Goal: Task Accomplishment & Management: Complete application form

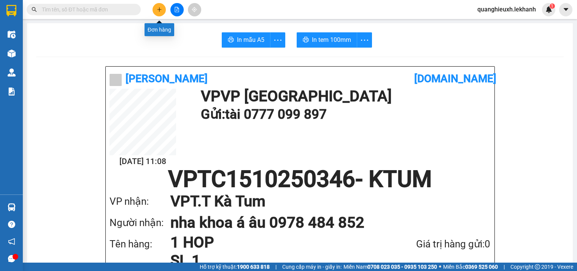
click at [157, 5] on button at bounding box center [158, 9] width 13 height 13
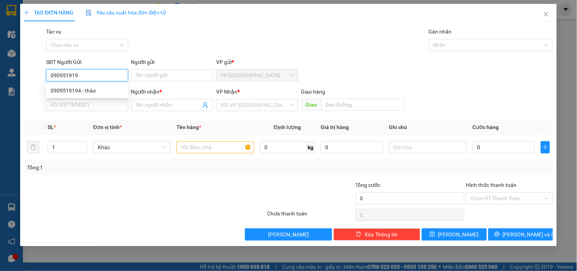
type input "0909519194"
click at [93, 93] on div "0909519194 - thảo" at bounding box center [87, 90] width 73 height 8
type input "thảo"
type input "0828587336"
type input "đông"
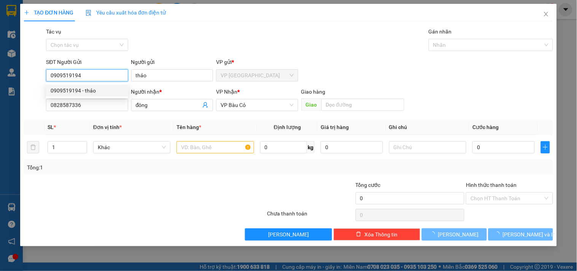
type input "50.000"
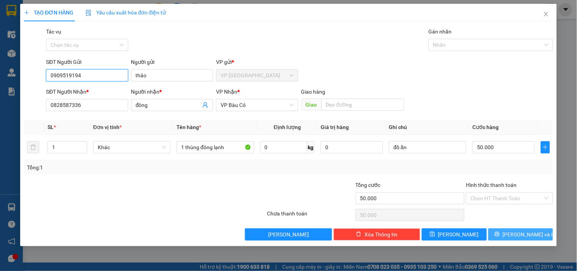
type input "0909519194"
click at [524, 234] on span "[PERSON_NAME] và In" at bounding box center [528, 234] width 53 height 8
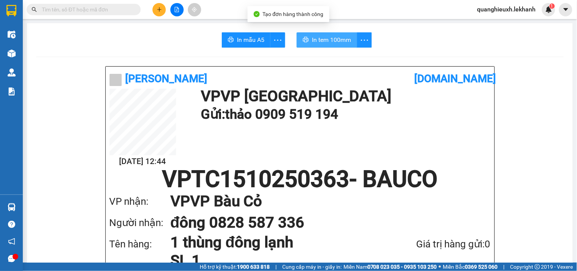
click at [338, 36] on span "In tem 100mm" at bounding box center [331, 40] width 39 height 10
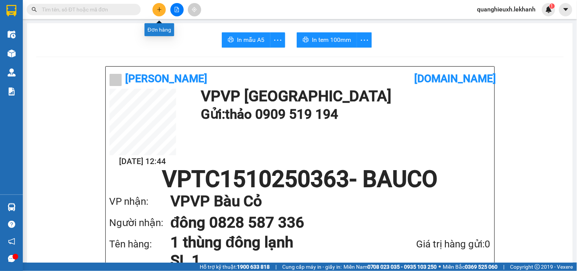
click at [157, 10] on icon "plus" at bounding box center [159, 9] width 5 height 5
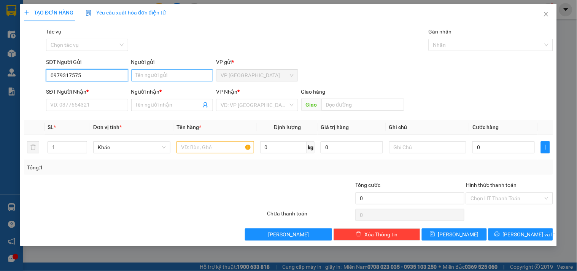
type input "0979317575"
click at [196, 74] on input "Người gửi" at bounding box center [172, 75] width 82 height 12
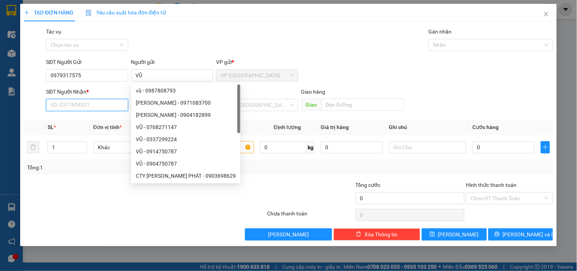
click at [101, 105] on input "SĐT Người Nhận *" at bounding box center [87, 105] width 82 height 12
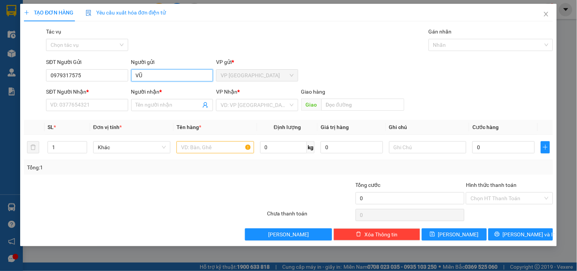
click at [150, 77] on input "VŨ" at bounding box center [172, 75] width 82 height 12
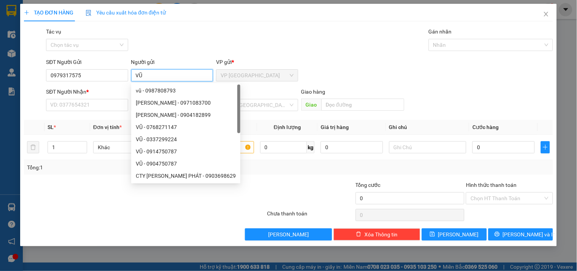
type input "V"
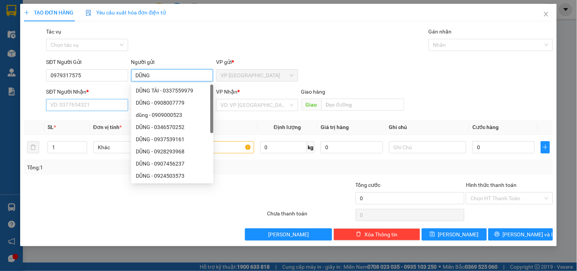
type input "DŨNG"
click at [103, 109] on input "SĐT Người Nhận *" at bounding box center [87, 105] width 82 height 12
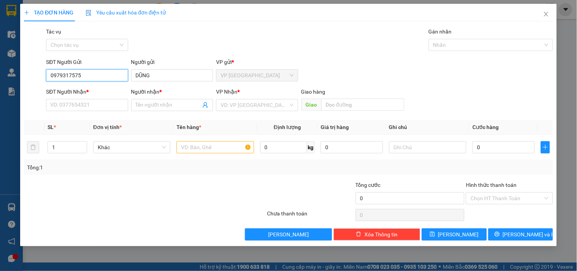
drag, startPoint x: 51, startPoint y: 75, endPoint x: 89, endPoint y: 78, distance: 37.7
click at [89, 78] on input "0979317575" at bounding box center [87, 75] width 82 height 12
click at [63, 103] on input "SĐT Người Nhận *" at bounding box center [87, 105] width 82 height 12
paste input "0979317575"
type input "0979317575"
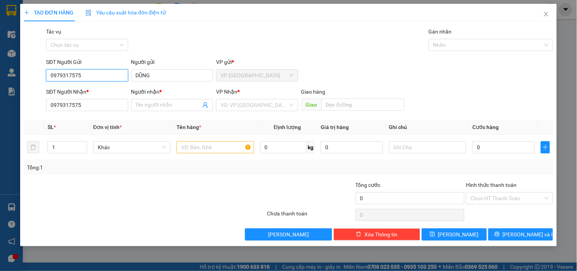
click at [88, 76] on input "0979317575" at bounding box center [87, 75] width 82 height 12
type input "0"
click at [140, 102] on input "Người nhận *" at bounding box center [168, 105] width 65 height 8
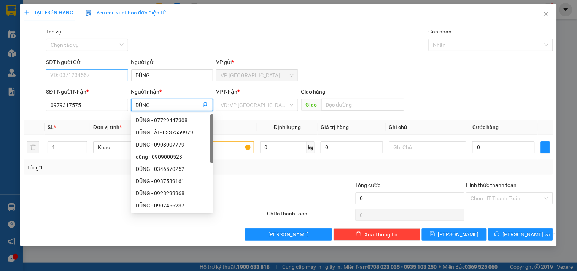
type input "DŨNG"
click at [104, 74] on input "SĐT Người Gửi" at bounding box center [87, 75] width 82 height 12
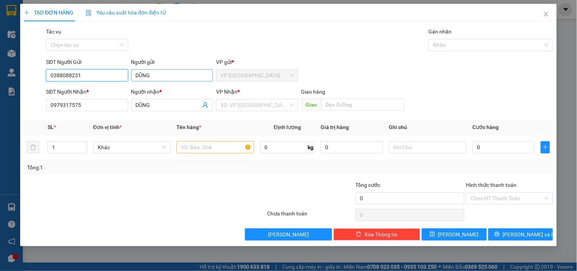
type input "0388088231"
click at [159, 76] on input "DŨNG" at bounding box center [172, 75] width 82 height 12
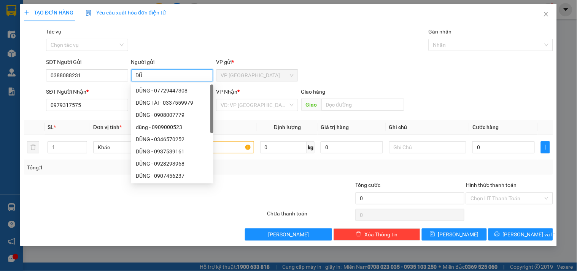
type input "D"
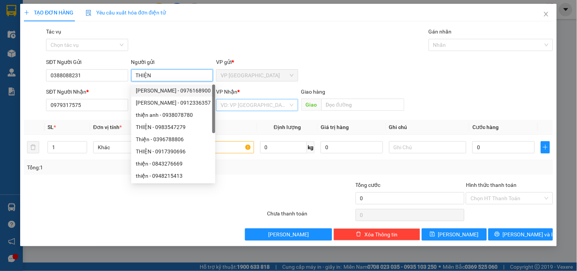
type input "THIỆN"
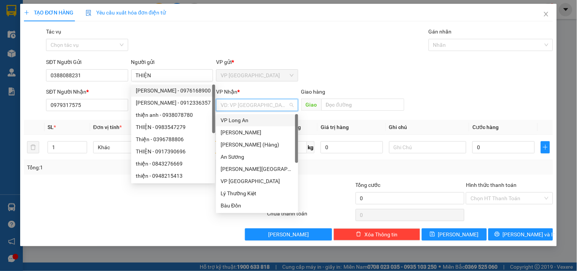
click at [257, 108] on input "search" at bounding box center [253, 104] width 67 height 11
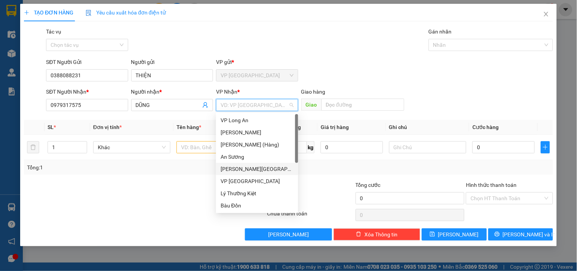
click at [253, 168] on div "[PERSON_NAME][GEOGRAPHIC_DATA]" at bounding box center [256, 169] width 73 height 8
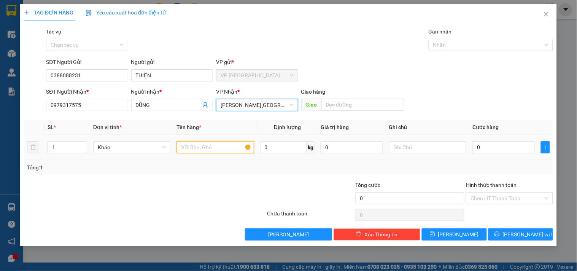
click at [218, 150] on input "text" at bounding box center [214, 147] width 77 height 12
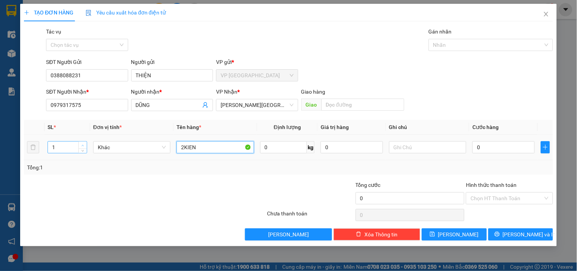
type input "2KIEN"
type input "2"
click at [83, 145] on icon "up" at bounding box center [82, 145] width 3 height 3
click at [479, 147] on input "0" at bounding box center [503, 147] width 62 height 12
type input "8"
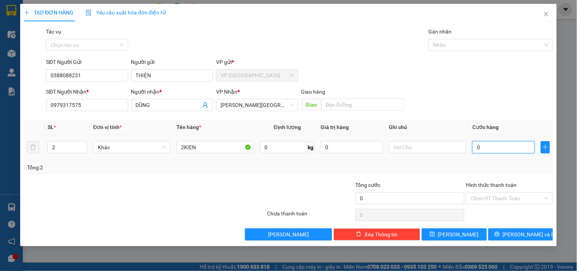
type input "8"
type input "80"
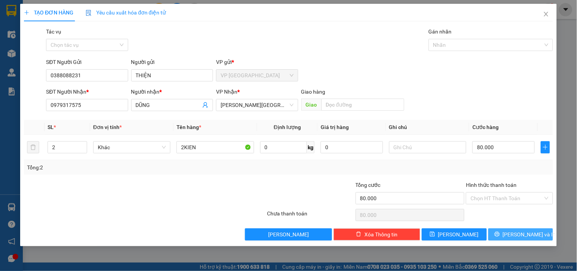
click at [529, 235] on span "[PERSON_NAME] và In" at bounding box center [528, 234] width 53 height 8
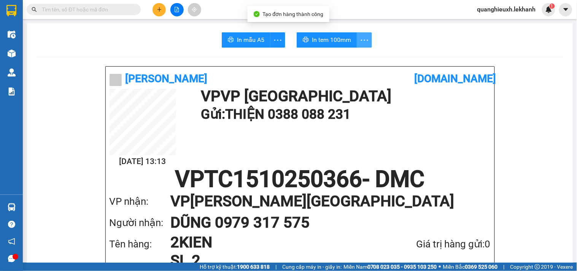
click at [360, 38] on icon "more" at bounding box center [365, 40] width 10 height 10
click at [350, 52] on li "In tem 100mm theo số lượng (2)" at bounding box center [326, 57] width 85 height 12
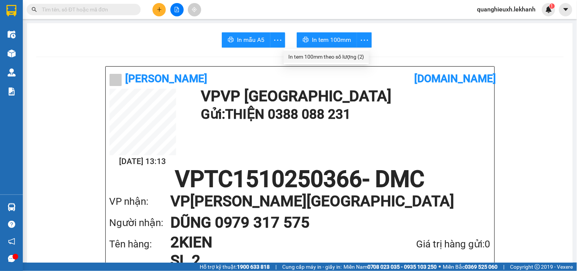
click at [356, 53] on div "In tem 100mm theo số lượng (2)" at bounding box center [326, 56] width 76 height 8
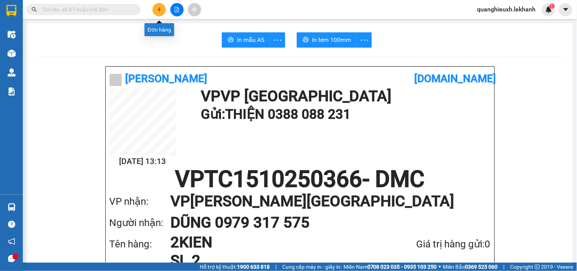
click at [158, 9] on icon "plus" at bounding box center [159, 9] width 4 height 0
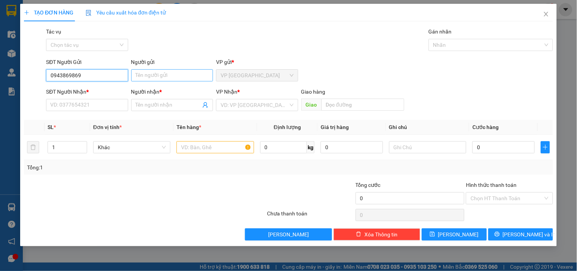
type input "0943869869"
click at [176, 78] on input "Người gửi" at bounding box center [172, 75] width 82 height 12
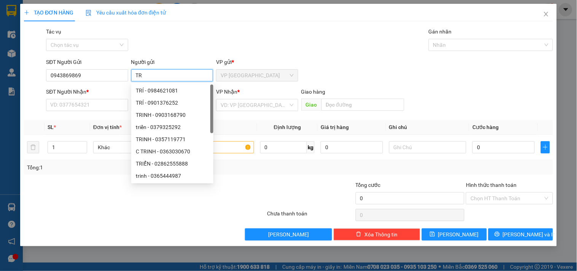
type input "T"
type input "CHI"
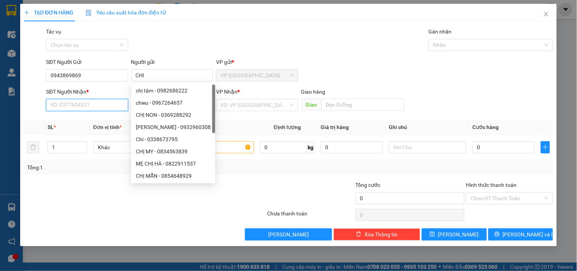
click at [91, 106] on input "SĐT Người Nhận *" at bounding box center [87, 105] width 82 height 12
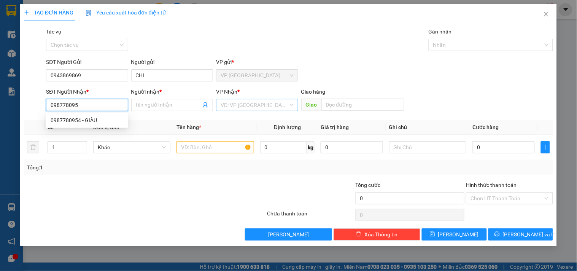
type input "0987780954"
click at [97, 122] on div "0987780954 - GIÀU" at bounding box center [87, 120] width 73 height 8
type input "GIÀU"
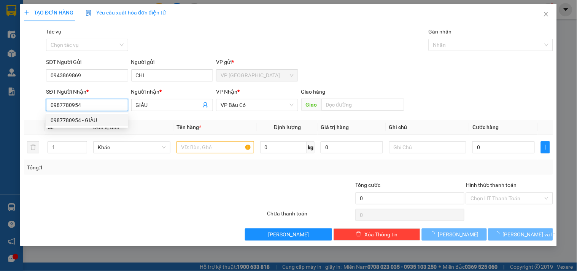
type input "40.000"
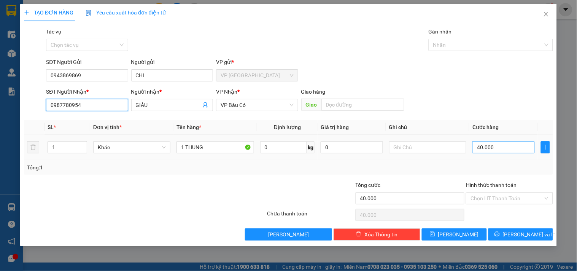
type input "0987780954"
click at [477, 150] on input "40.000" at bounding box center [503, 147] width 62 height 12
type input "5"
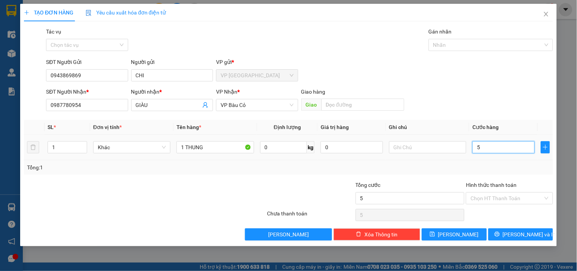
type input "50"
type input "50.000"
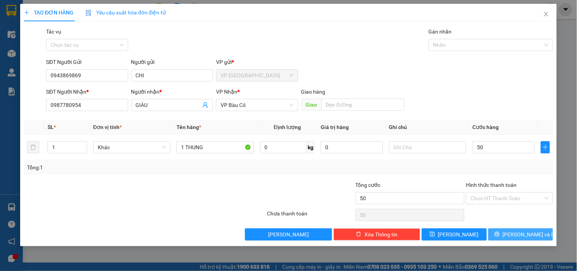
type input "50.000"
click at [525, 231] on span "[PERSON_NAME] và In" at bounding box center [528, 234] width 53 height 8
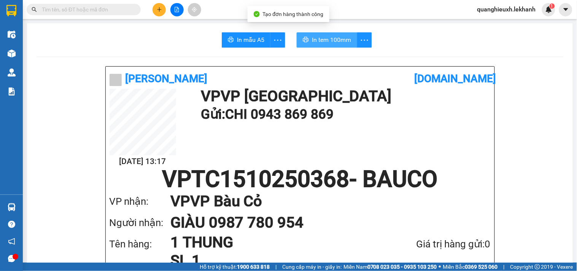
click at [339, 39] on span "In tem 100mm" at bounding box center [331, 40] width 39 height 10
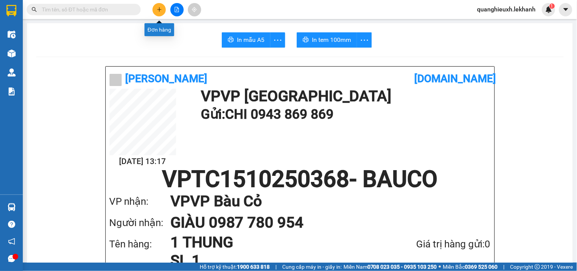
click at [162, 6] on button at bounding box center [158, 9] width 13 height 13
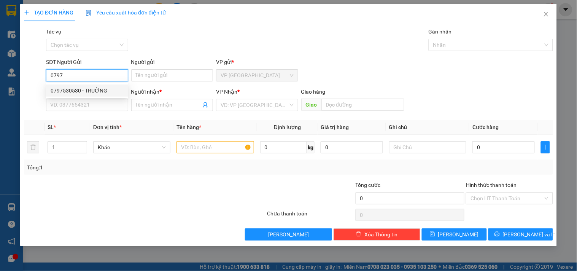
click at [81, 90] on div "0797530530 - TRUỜNG" at bounding box center [87, 90] width 73 height 8
type input "0797530530"
type input "TRUỜNG"
type input "0937775850"
type input "KHOA"
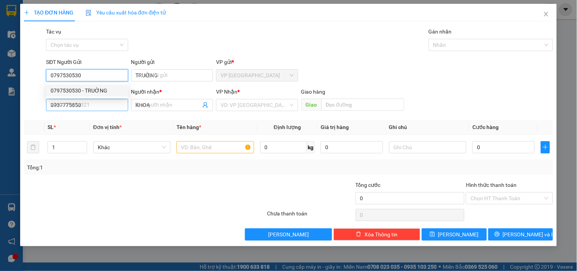
type input "50.000"
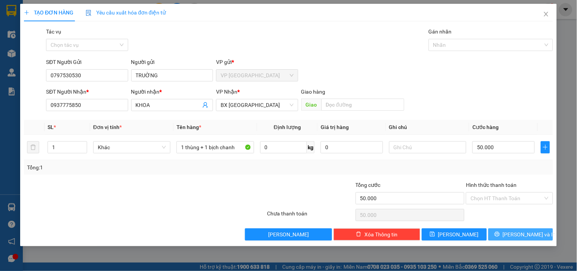
click at [524, 234] on span "[PERSON_NAME] và In" at bounding box center [528, 234] width 53 height 8
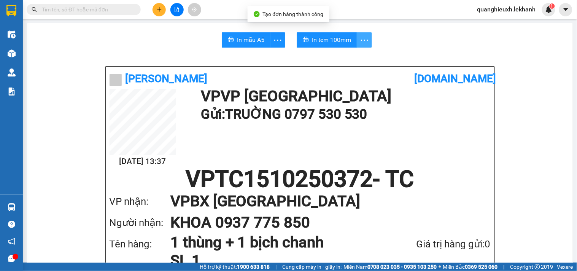
click at [360, 42] on icon "more" at bounding box center [365, 40] width 10 height 10
click at [342, 56] on div "In tem 100mm theo số lượng (1)" at bounding box center [326, 56] width 76 height 8
click at [331, 44] on span "In tem 100mm" at bounding box center [331, 40] width 39 height 10
